Goal: Information Seeking & Learning: Find specific fact

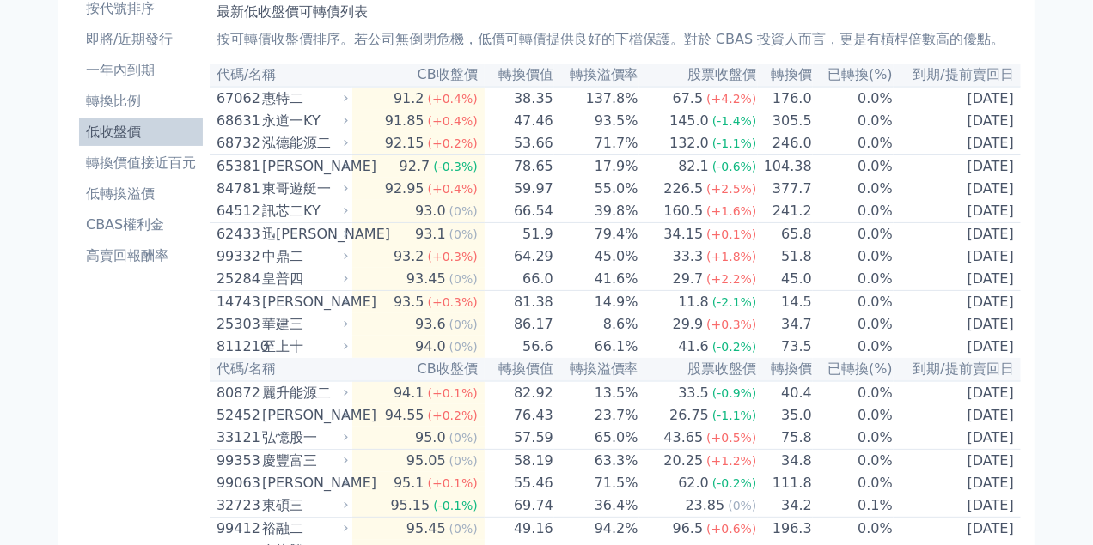
scroll to position [86, 0]
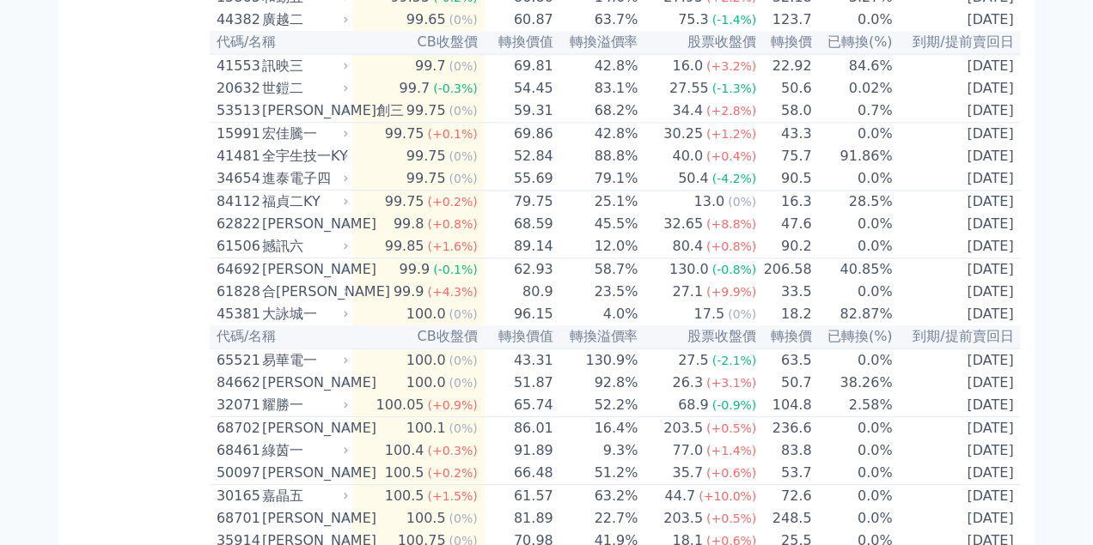
scroll to position [1890, 0]
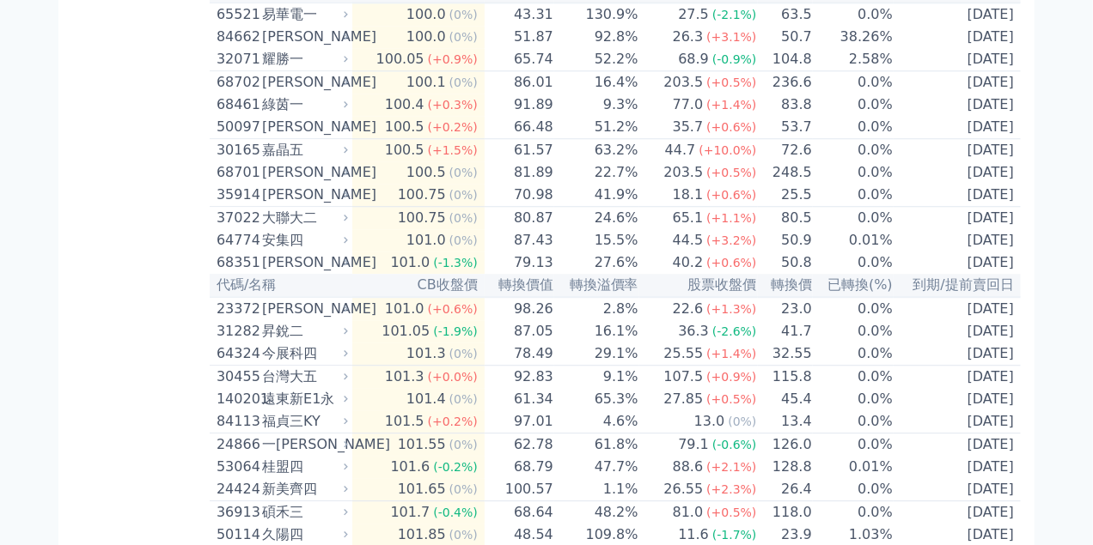
scroll to position [2319, 0]
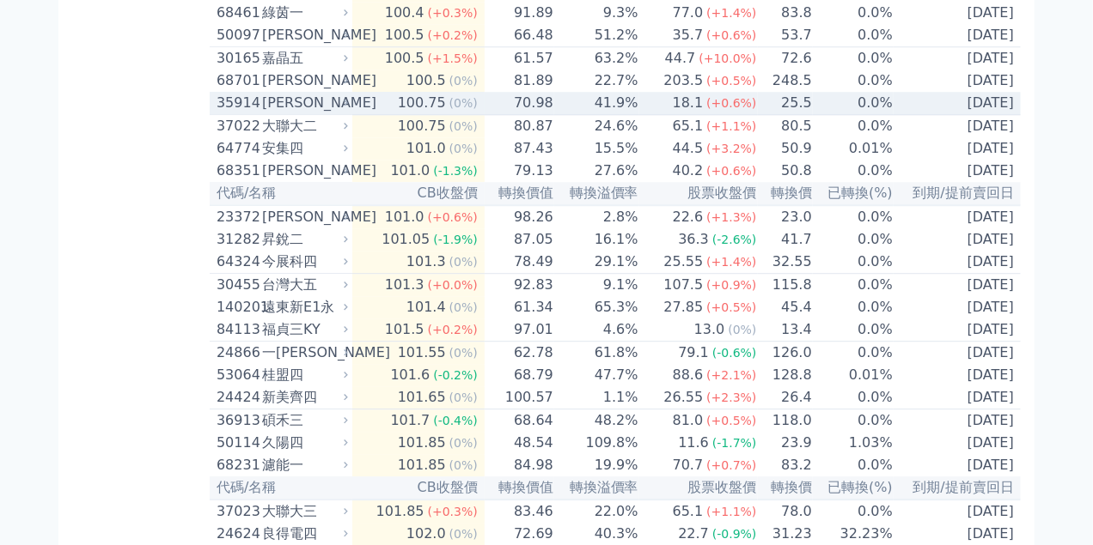
drag, startPoint x: 267, startPoint y: 277, endPoint x: 233, endPoint y: 271, distance: 34.7
click at [267, 113] on div "[PERSON_NAME]" at bounding box center [303, 103] width 82 height 21
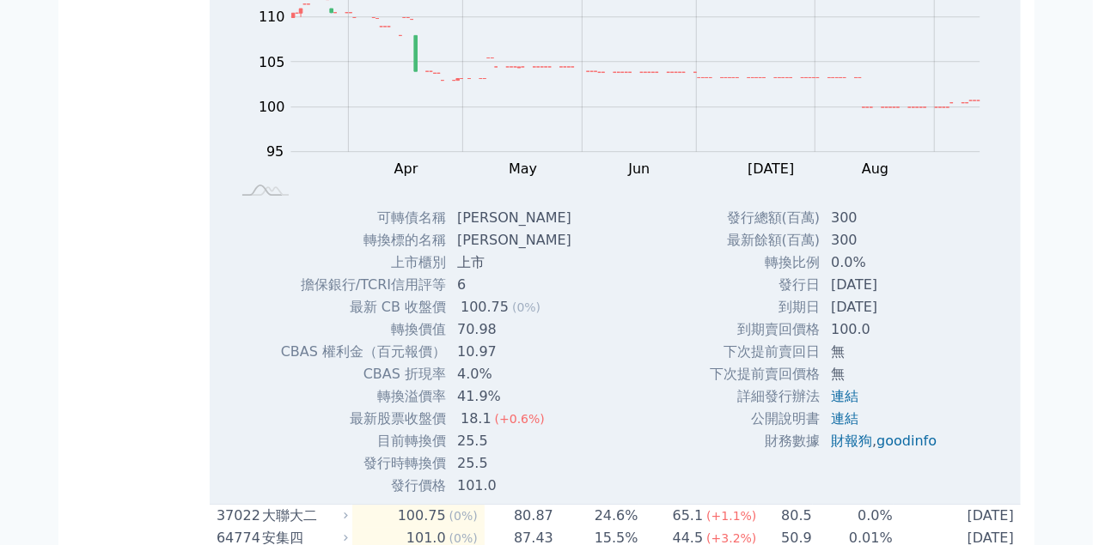
scroll to position [2491, 0]
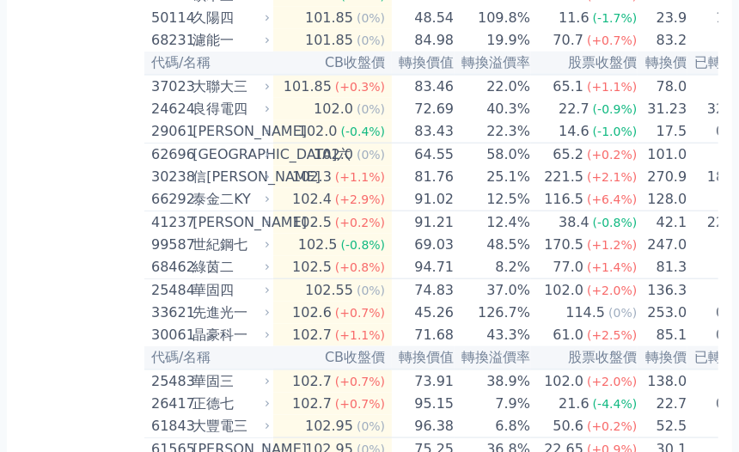
scroll to position [2835, 0]
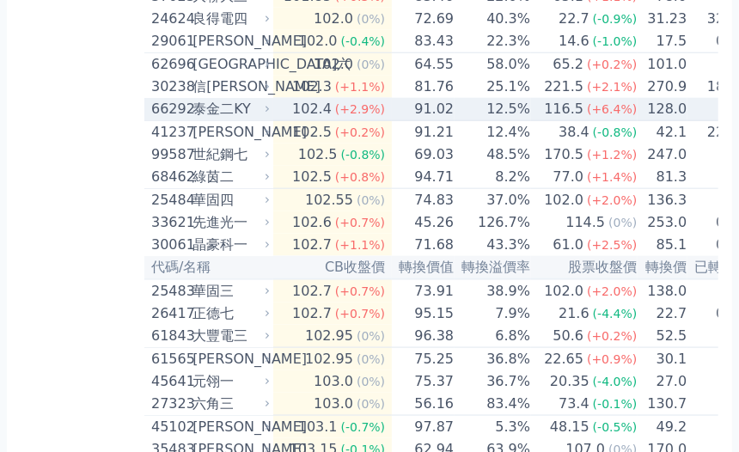
click at [173, 119] on div "66292" at bounding box center [169, 109] width 37 height 21
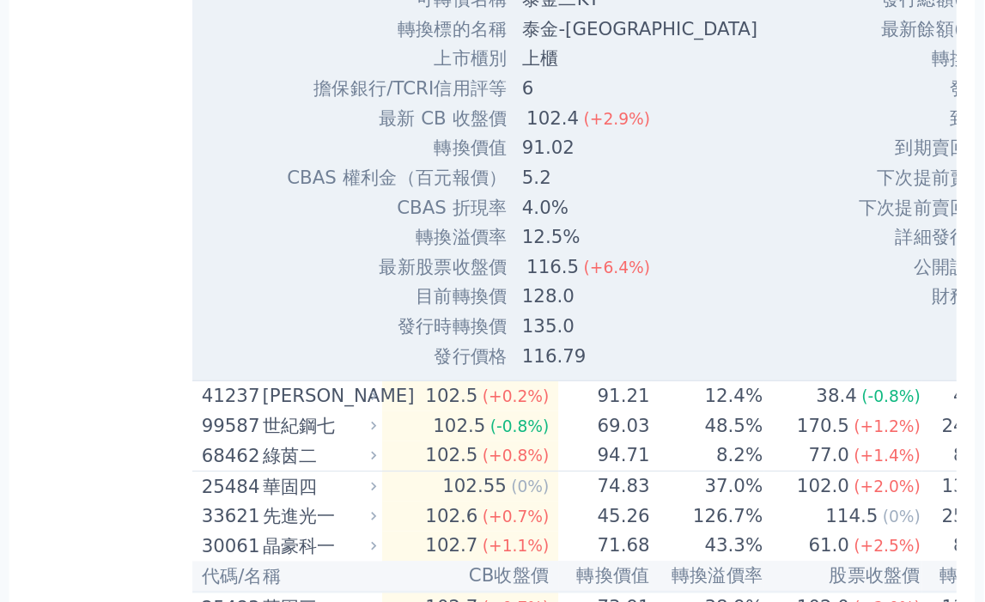
scroll to position [3264, 0]
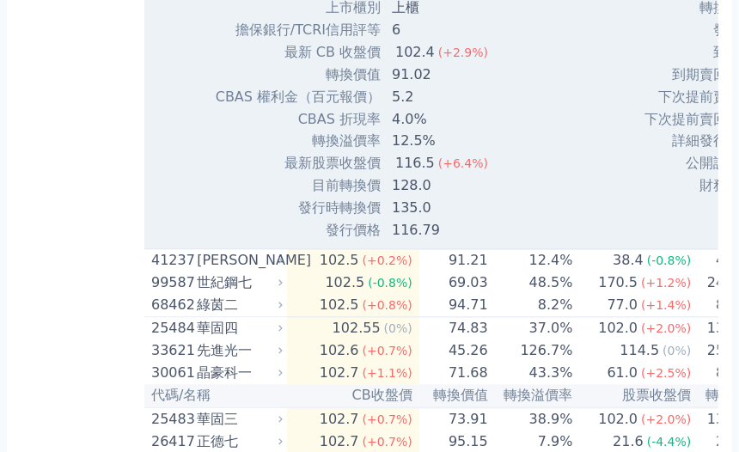
drag, startPoint x: 411, startPoint y: 177, endPoint x: 393, endPoint y: 175, distance: 18.1
copy td "泰金"
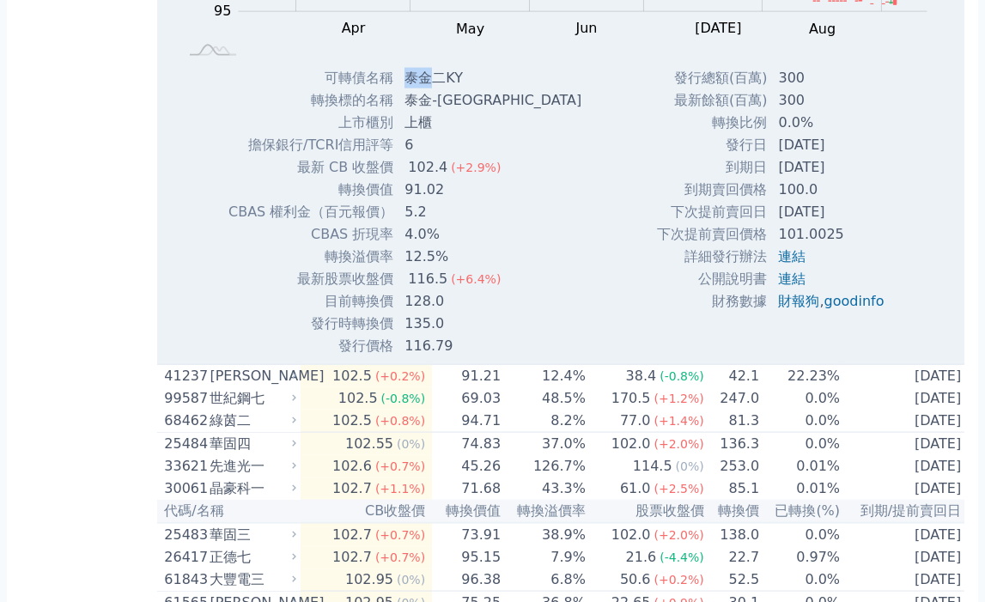
scroll to position [3035, 0]
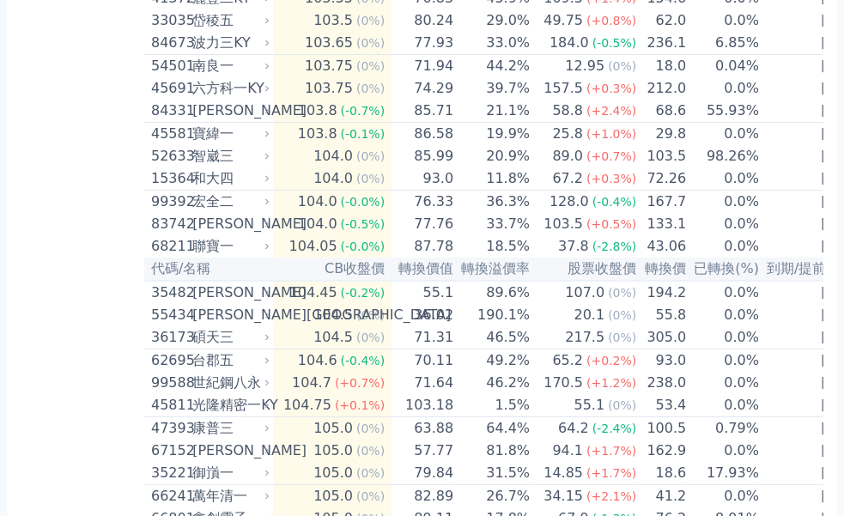
scroll to position [3428, 0]
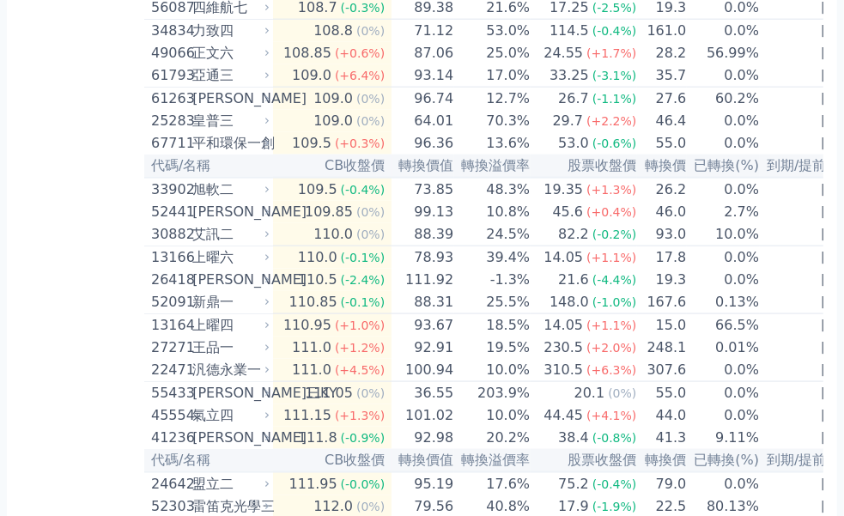
scroll to position [4605, 0]
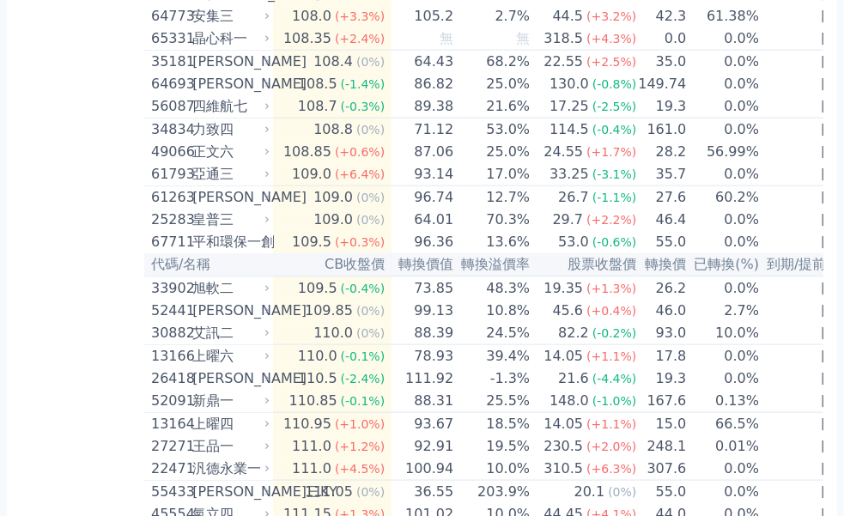
click at [85, 326] on div "按代號排序 即將/近期發行 一年內到期 轉換比例 低收盤價 轉換價值接近百元 低轉換溢價 CBAS權利金 高賣回報酬率" at bounding box center [83, 397] width 124 height 9868
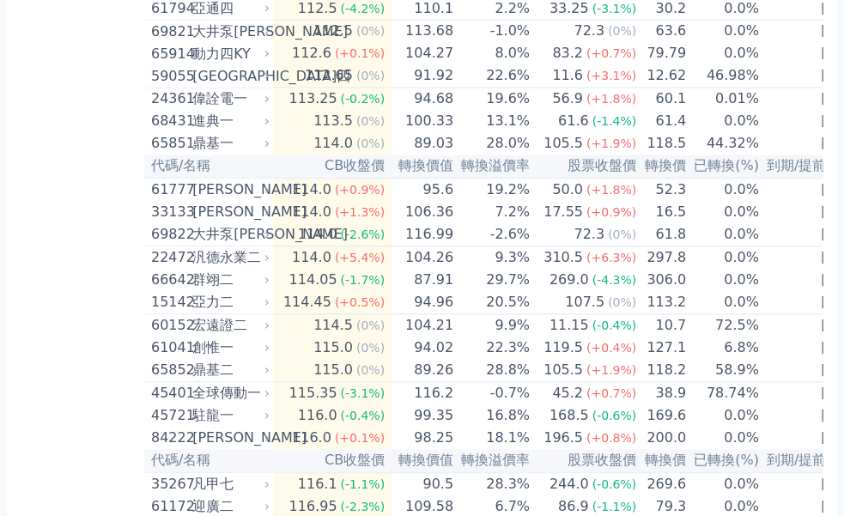
scroll to position [5195, 0]
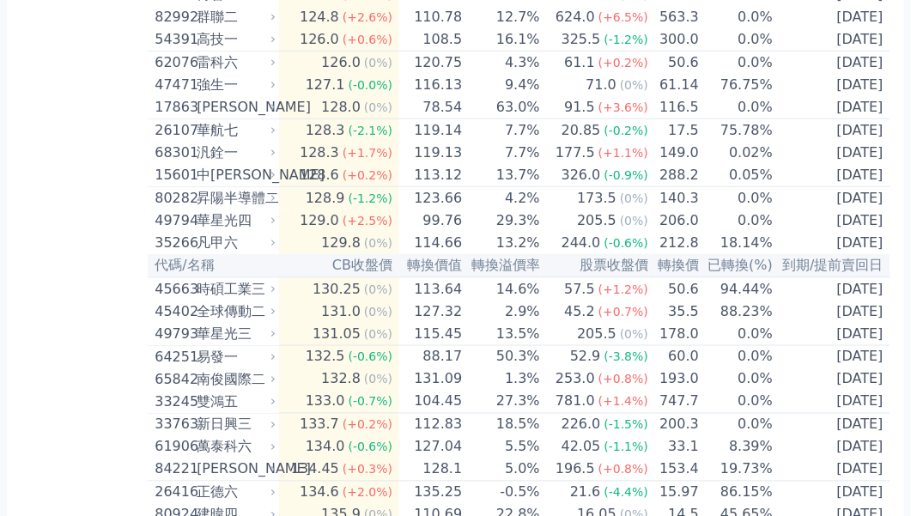
scroll to position [6766, 0]
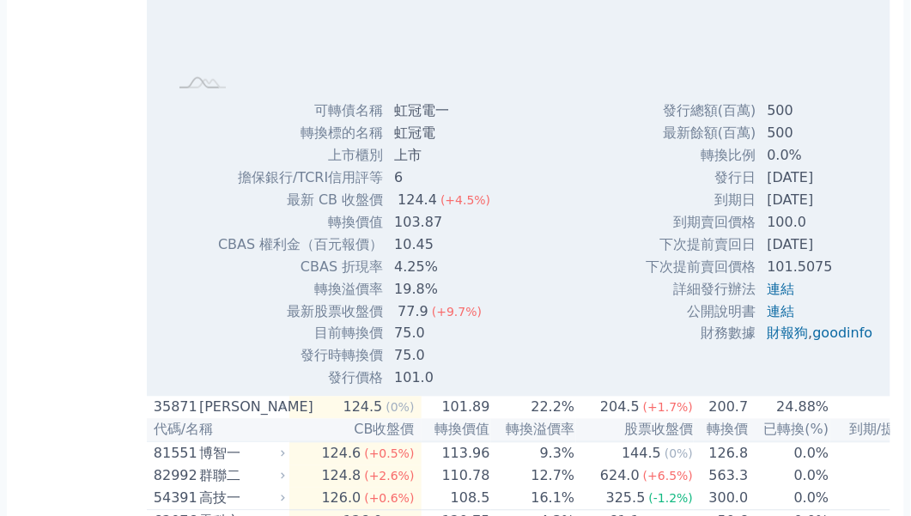
scroll to position [6962, 0]
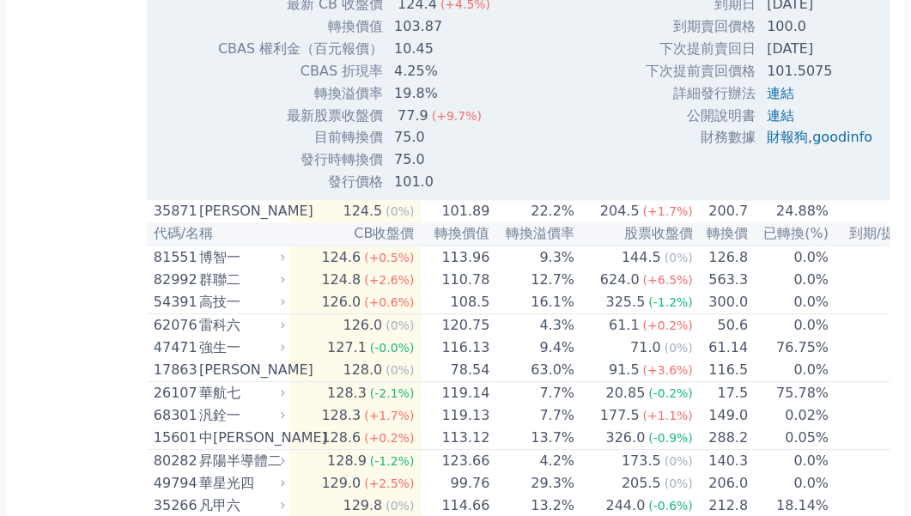
drag, startPoint x: 436, startPoint y: 393, endPoint x: 399, endPoint y: 390, distance: 36.2
copy td "虹冠電"
drag, startPoint x: 80, startPoint y: 314, endPoint x: 255, endPoint y: 120, distance: 260.9
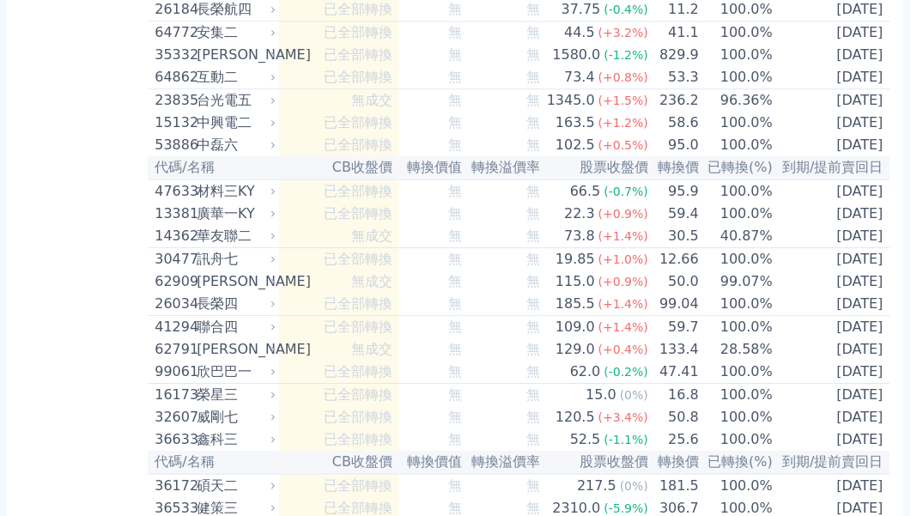
scroll to position [8631, 0]
